Goal: Register for event/course

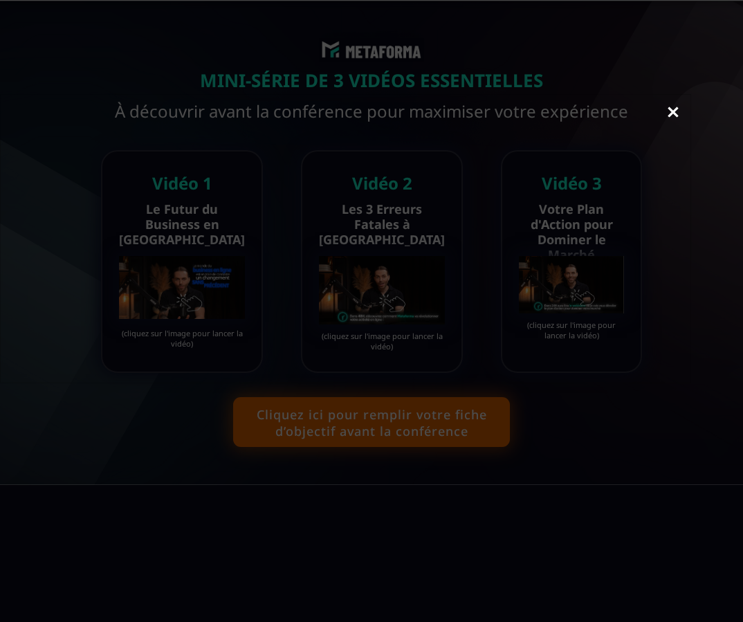
click at [673, 112] on link "Close" at bounding box center [673, 113] width 28 height 30
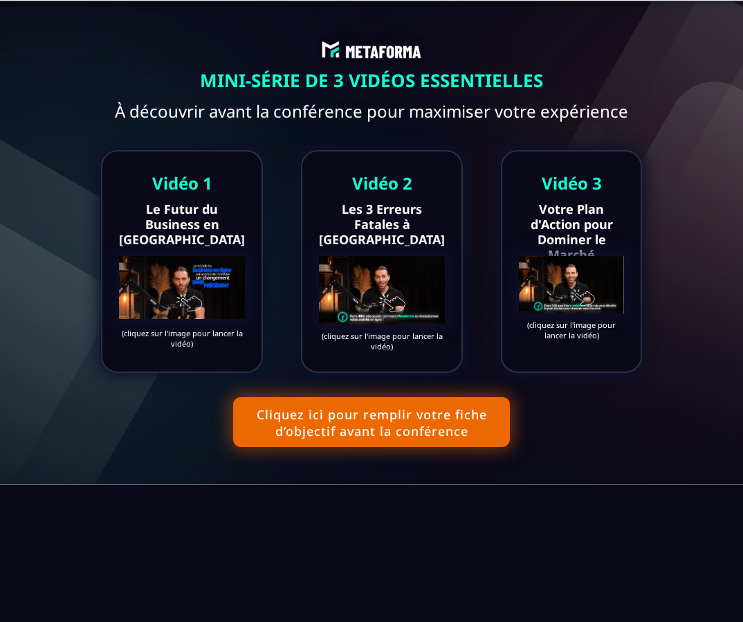
click at [388, 282] on img at bounding box center [382, 290] width 126 height 68
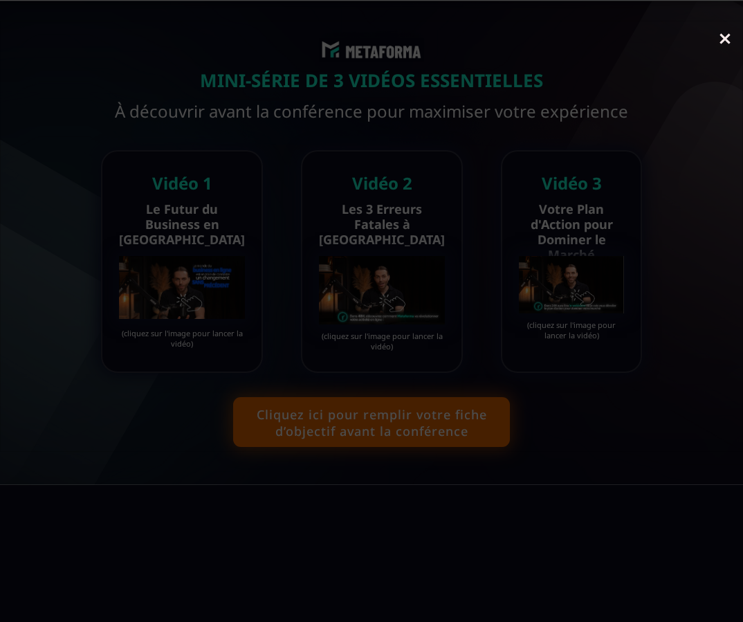
click at [730, 34] on link "Close" at bounding box center [725, 40] width 28 height 30
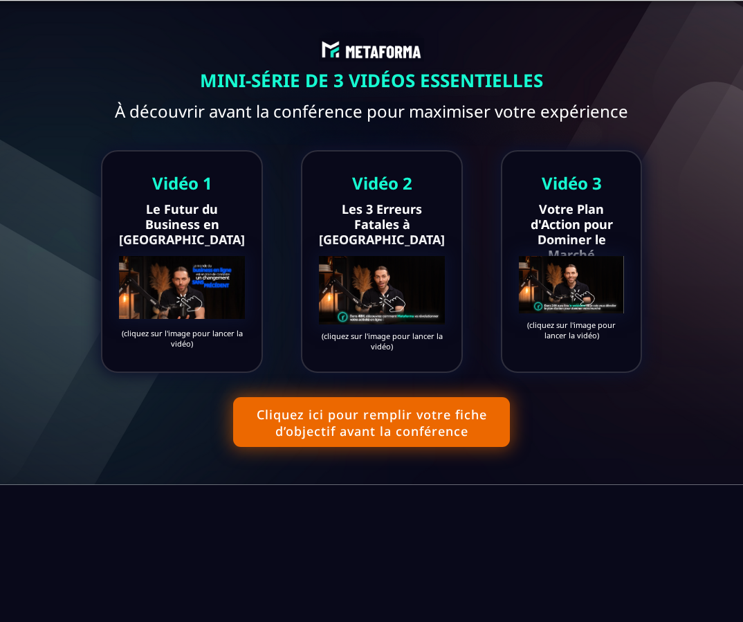
click at [569, 295] on img at bounding box center [571, 284] width 105 height 57
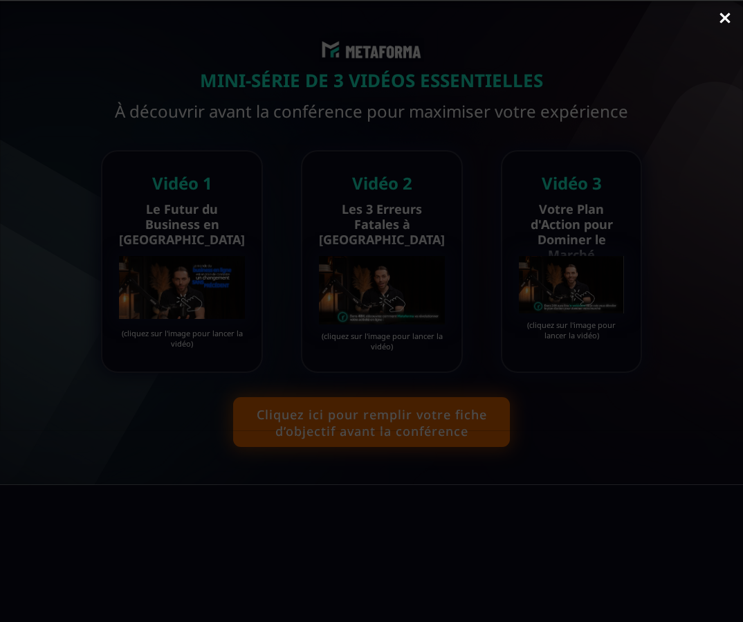
click at [724, 17] on link "Close" at bounding box center [725, 19] width 28 height 30
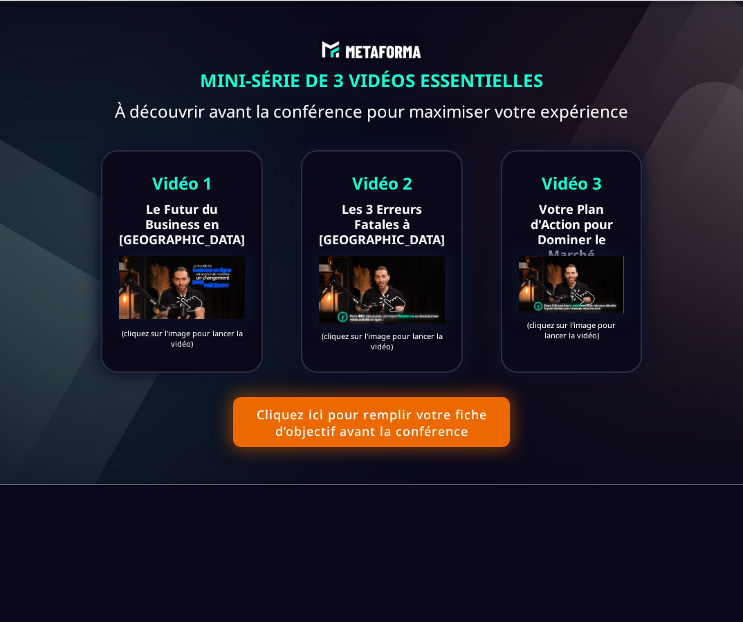
click at [321, 439] on button "Cliquez ici pour remplir votre fiche d’objectif avant la conférence" at bounding box center [371, 422] width 277 height 50
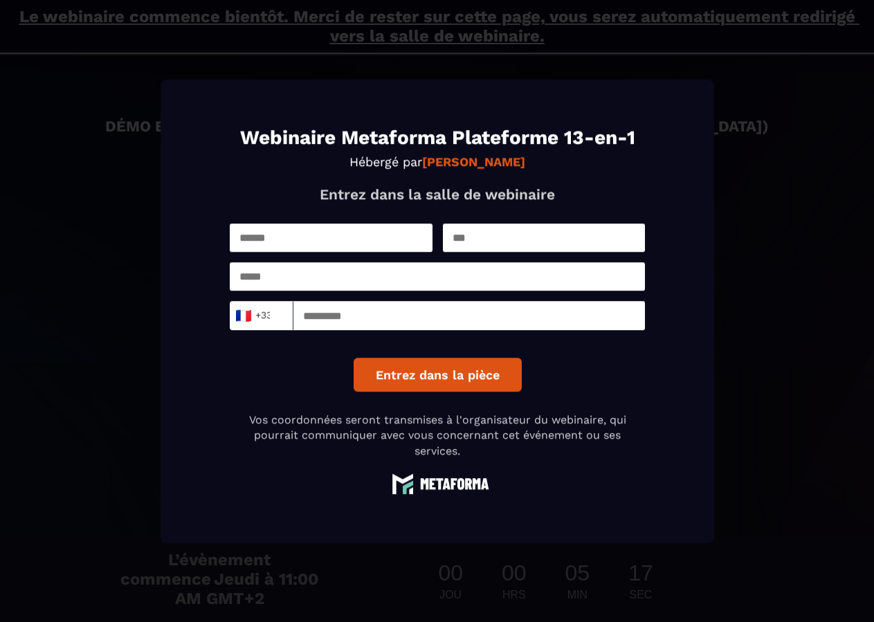
click at [287, 239] on input "Modal window" at bounding box center [331, 237] width 203 height 28
type input "*****"
click at [454, 234] on input "Modal window" at bounding box center [543, 237] width 203 height 28
type input "***"
click at [333, 283] on input "Modal window" at bounding box center [437, 276] width 415 height 28
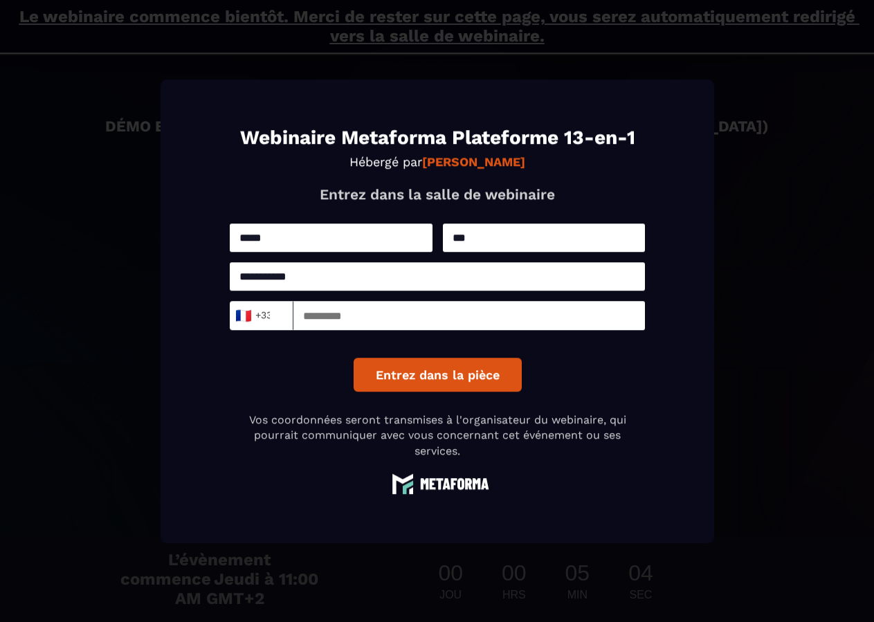
type input "**********"
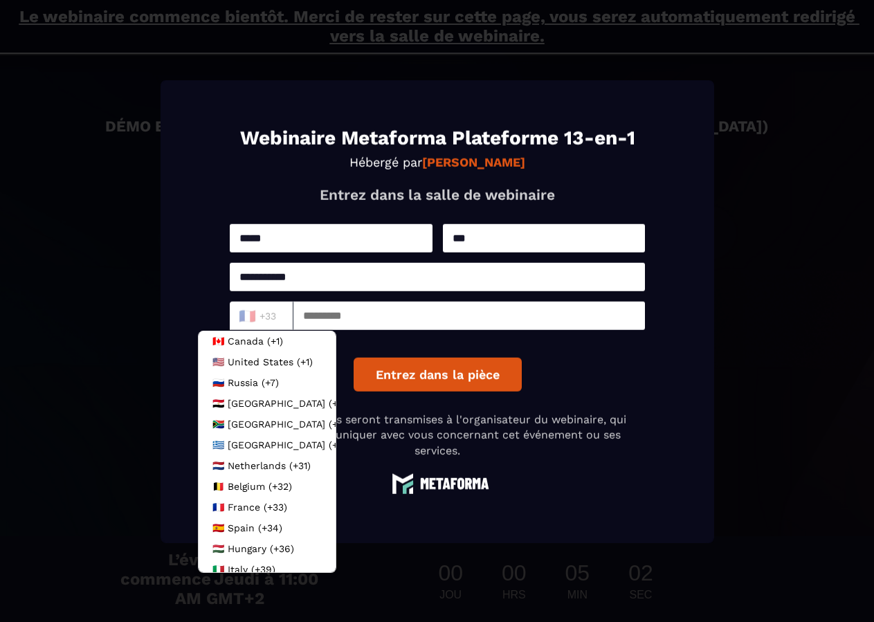
click at [265, 319] on div "🇫🇷 +33" at bounding box center [258, 315] width 48 height 19
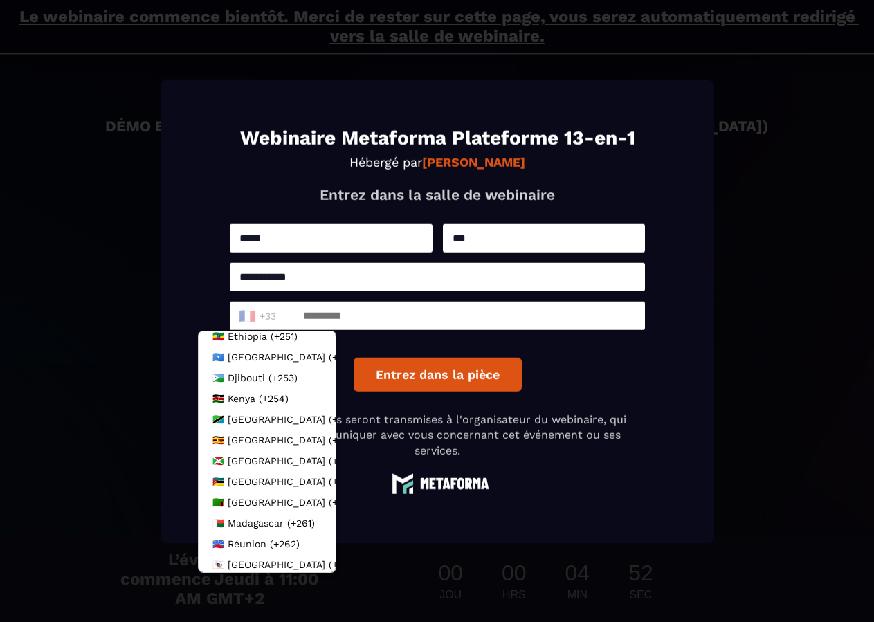
scroll to position [1827, 0]
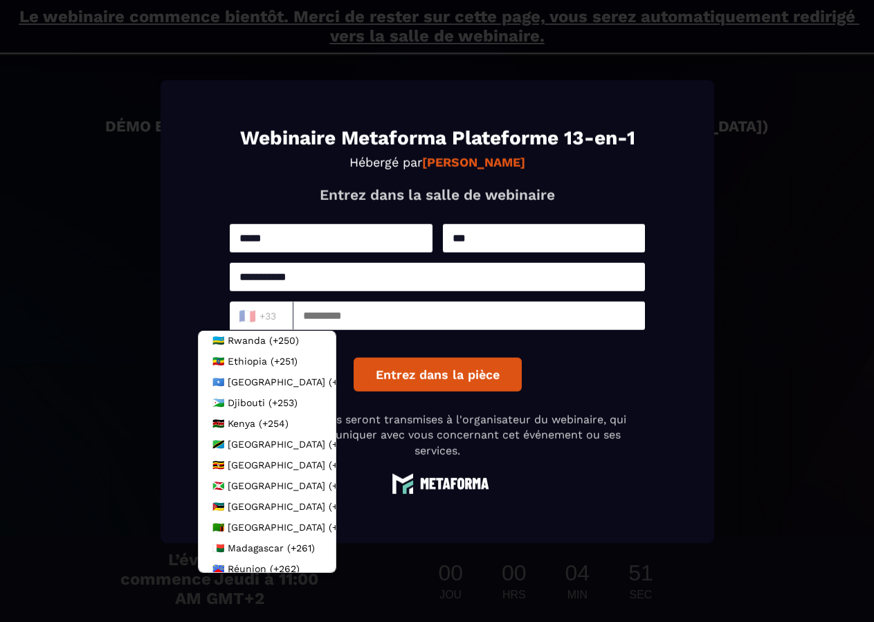
click at [273, 319] on input "Search for option" at bounding box center [258, 317] width 46 height 17
click at [271, 316] on input "Search for option" at bounding box center [258, 317] width 46 height 17
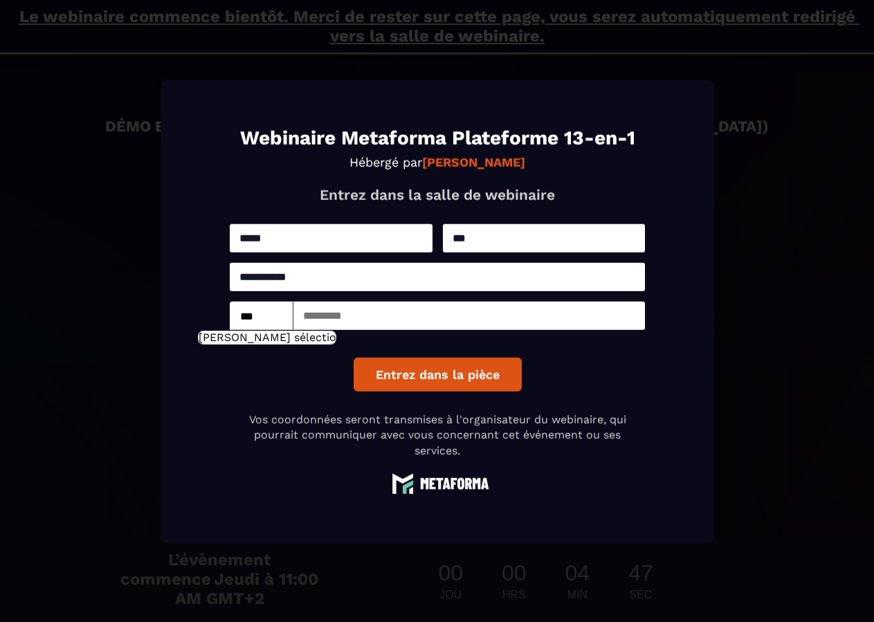
type input "***"
click at [323, 320] on input "Modal window" at bounding box center [468, 315] width 351 height 28
click at [327, 316] on input "Modal window" at bounding box center [468, 315] width 351 height 29
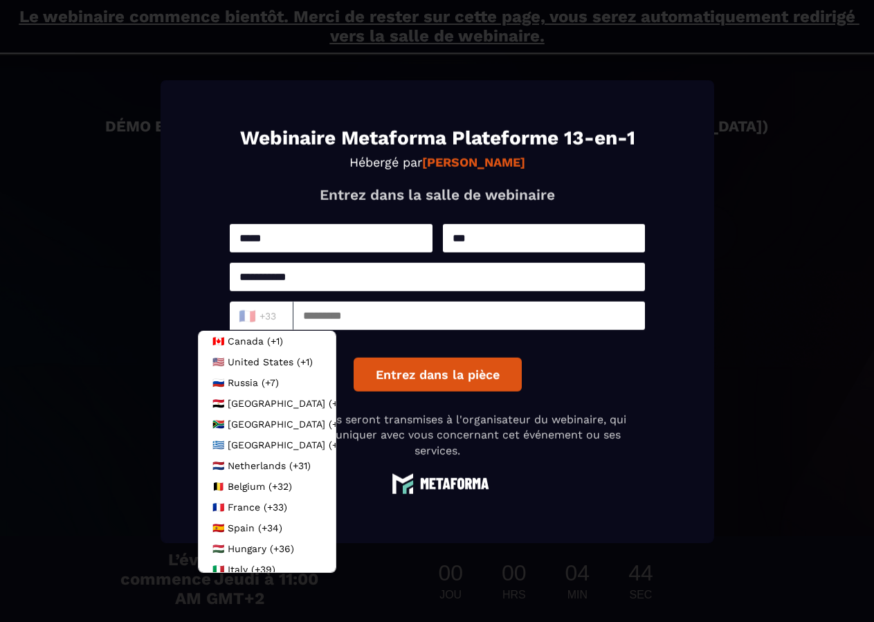
click at [252, 318] on div "🇫🇷 +33" at bounding box center [258, 315] width 48 height 19
click at [253, 493] on li "🇧🇪 [GEOGRAPHIC_DATA] (+32)" at bounding box center [267, 486] width 137 height 21
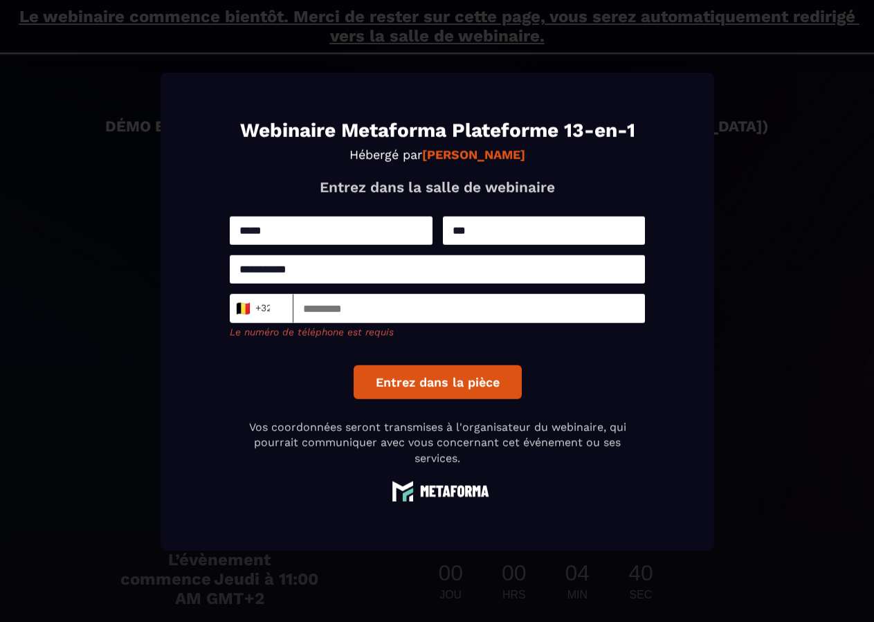
click at [313, 309] on input "Modal window" at bounding box center [468, 307] width 351 height 29
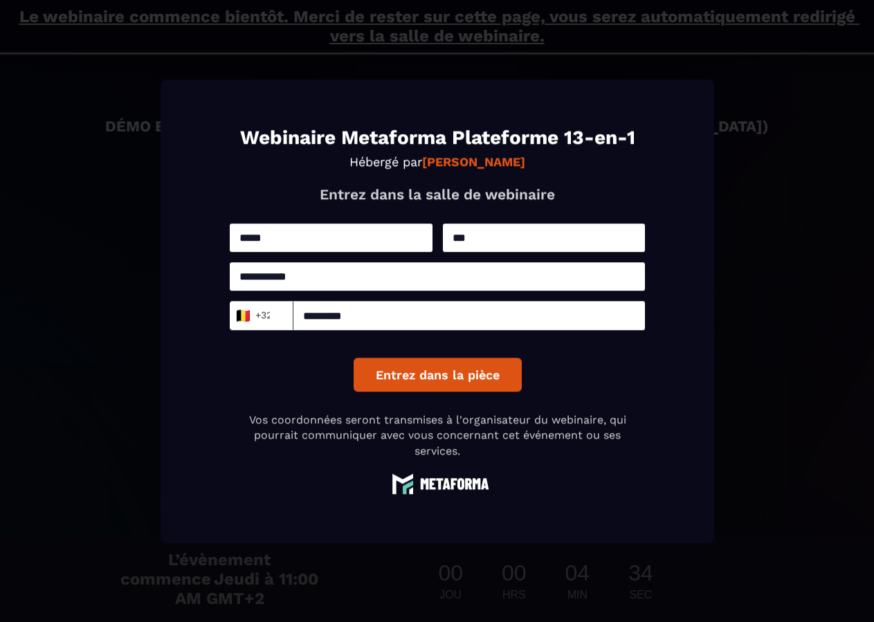
type input "*********"
click at [405, 374] on button "Entrez dans la pièce" at bounding box center [437, 375] width 168 height 34
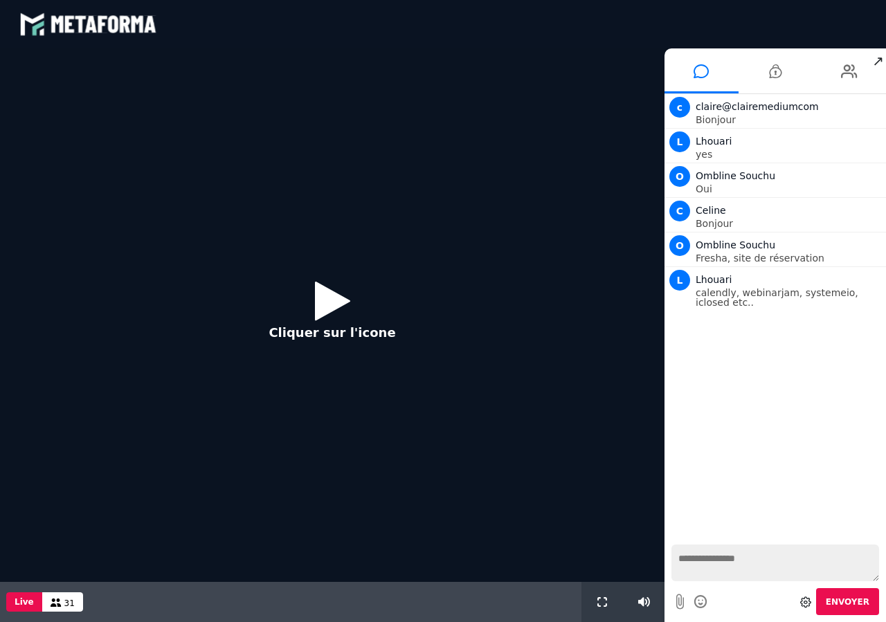
click at [318, 300] on icon at bounding box center [332, 300] width 35 height 45
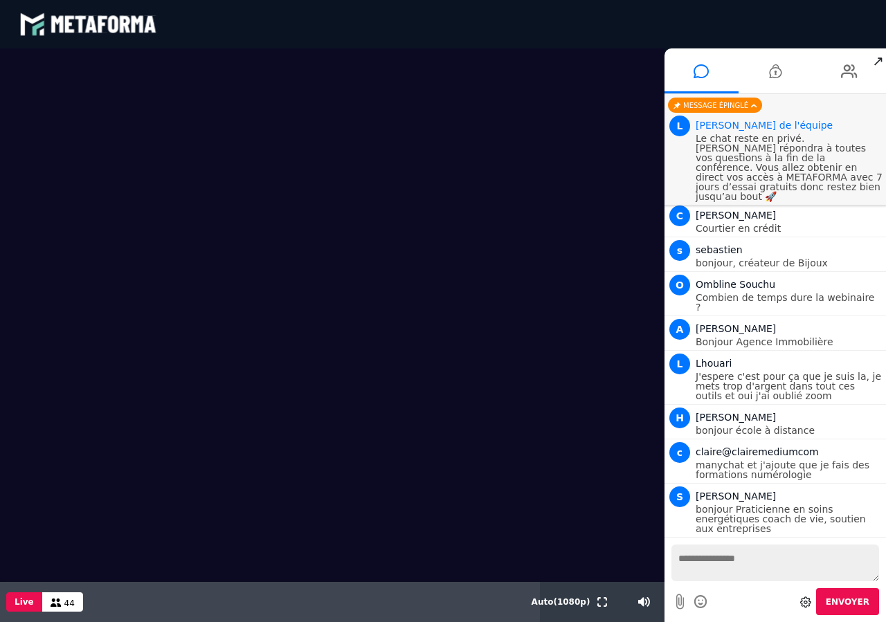
scroll to position [258, 0]
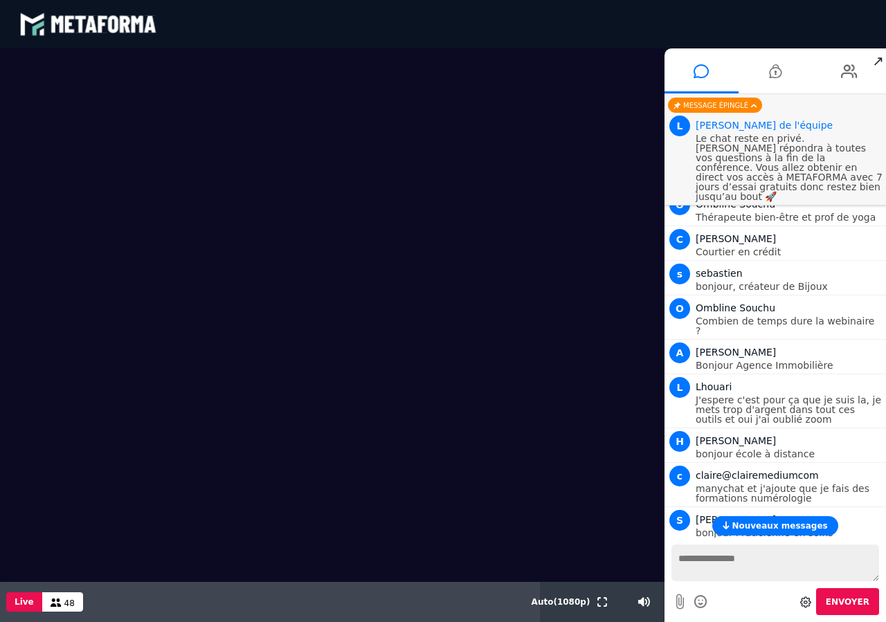
click at [881, 63] on span "↗" at bounding box center [878, 60] width 16 height 25
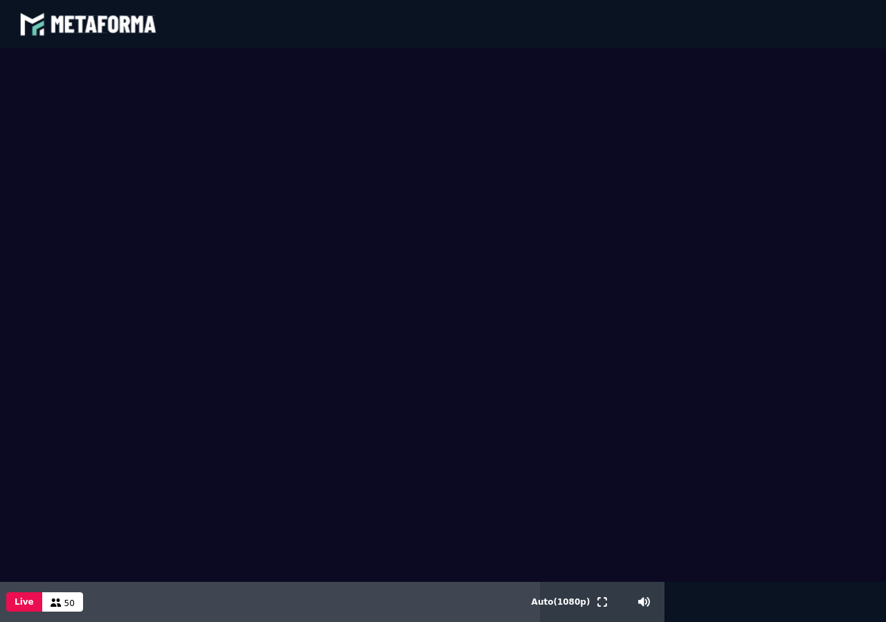
click at [877, 539] on video at bounding box center [443, 314] width 886 height 533
